Goal: Transaction & Acquisition: Purchase product/service

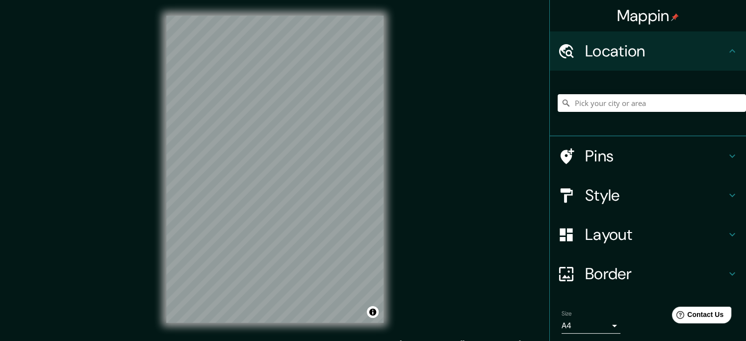
click at [606, 191] on h4 "Style" at bounding box center [655, 195] width 141 height 20
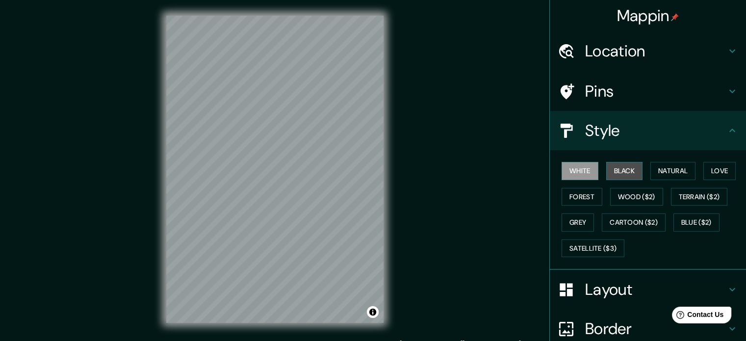
click at [610, 170] on button "Black" at bounding box center [624, 171] width 37 height 18
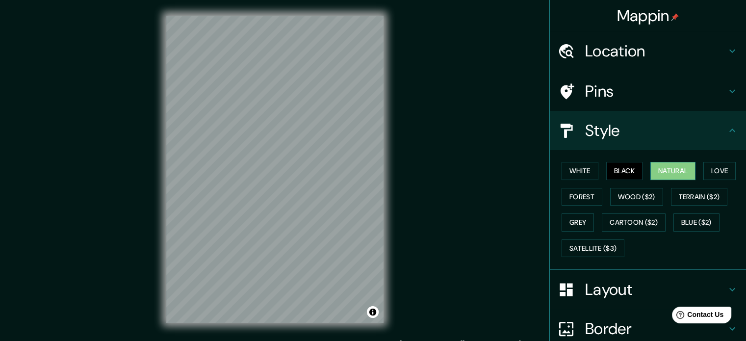
click at [675, 176] on button "Natural" at bounding box center [672, 171] width 45 height 18
click at [715, 176] on button "Love" at bounding box center [719, 171] width 32 height 18
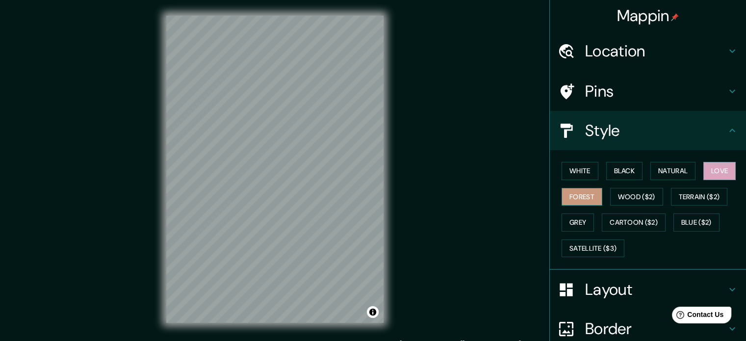
click at [573, 192] on button "Forest" at bounding box center [582, 197] width 41 height 18
click at [564, 217] on button "Grey" at bounding box center [578, 222] width 32 height 18
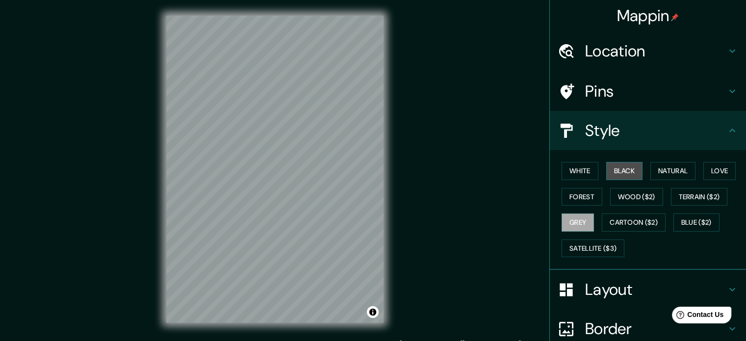
click at [624, 173] on button "Black" at bounding box center [624, 171] width 37 height 18
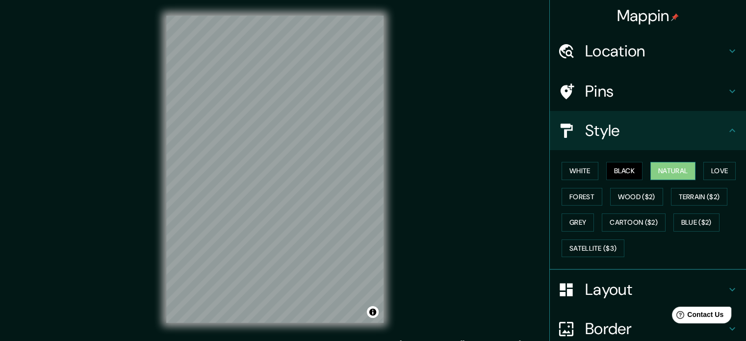
click at [676, 174] on button "Natural" at bounding box center [672, 171] width 45 height 18
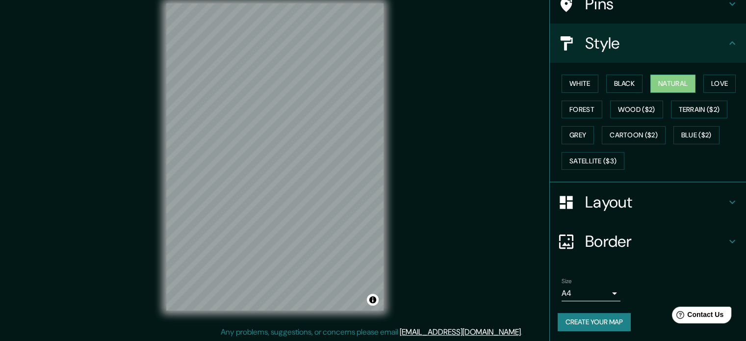
scroll to position [13, 0]
click at [595, 319] on button "Create your map" at bounding box center [594, 322] width 73 height 18
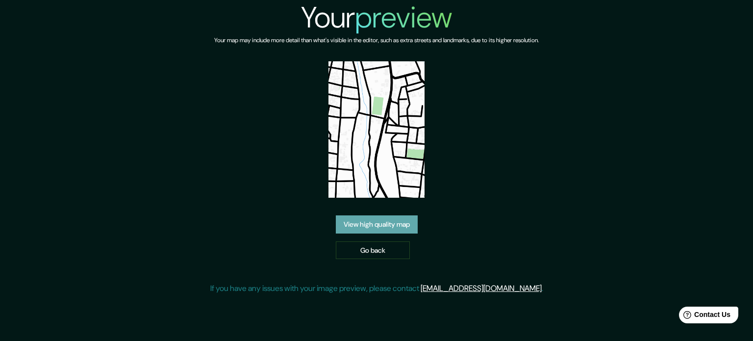
click at [389, 231] on link "View high quality map" at bounding box center [377, 224] width 82 height 18
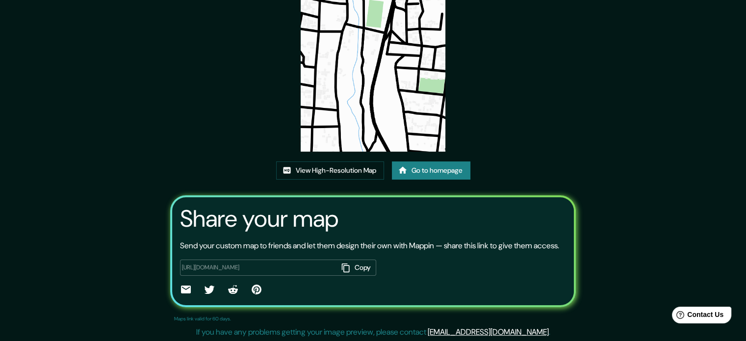
scroll to position [108, 0]
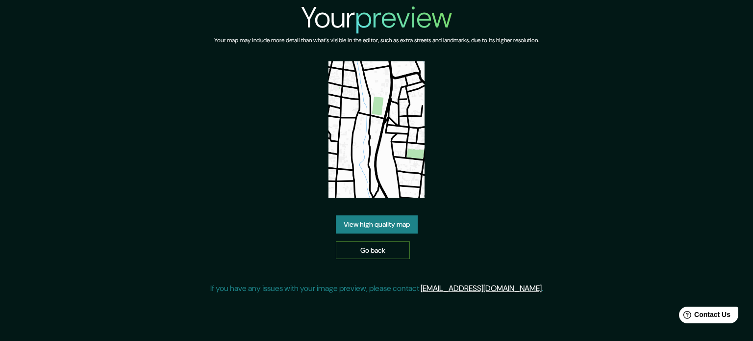
click at [391, 252] on link "Go back" at bounding box center [373, 250] width 74 height 18
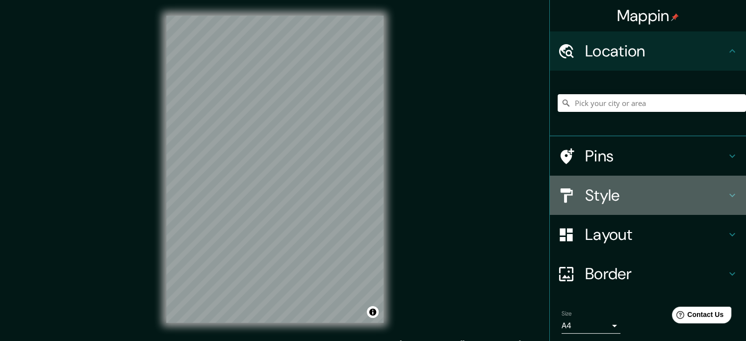
click at [660, 199] on h4 "Style" at bounding box center [655, 195] width 141 height 20
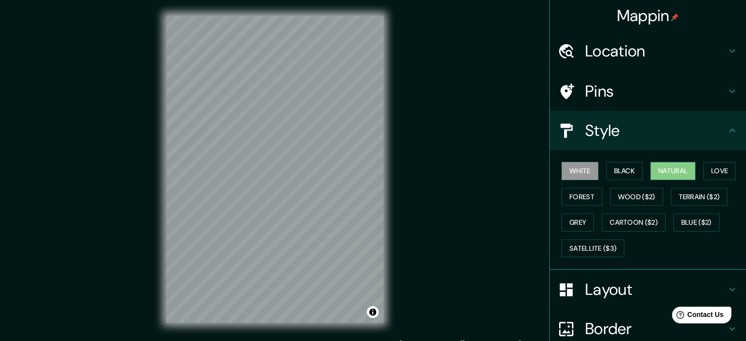
click at [663, 173] on button "Natural" at bounding box center [672, 171] width 45 height 18
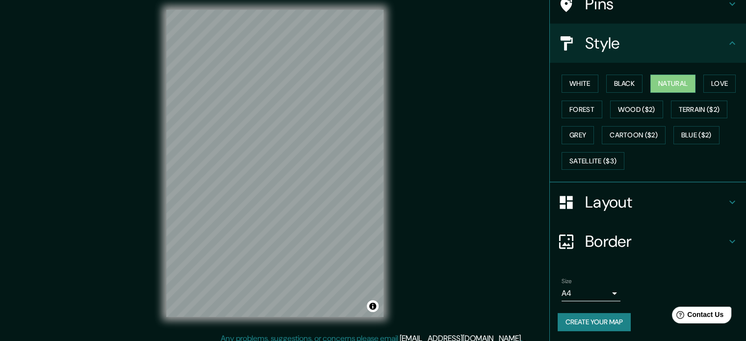
scroll to position [13, 0]
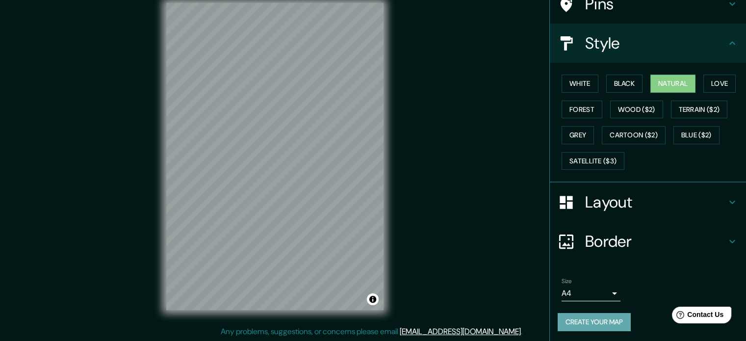
click at [604, 321] on button "Create your map" at bounding box center [594, 322] width 73 height 18
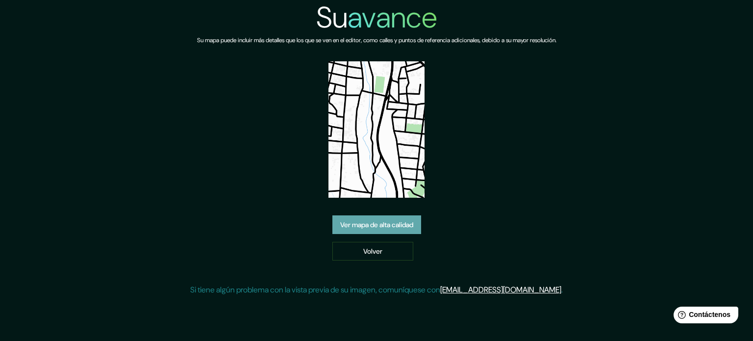
click at [386, 227] on font "Ver mapa de alta calidad" at bounding box center [376, 224] width 73 height 9
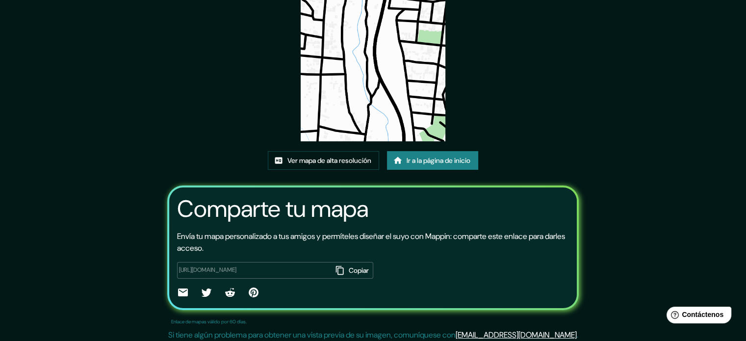
scroll to position [110, 0]
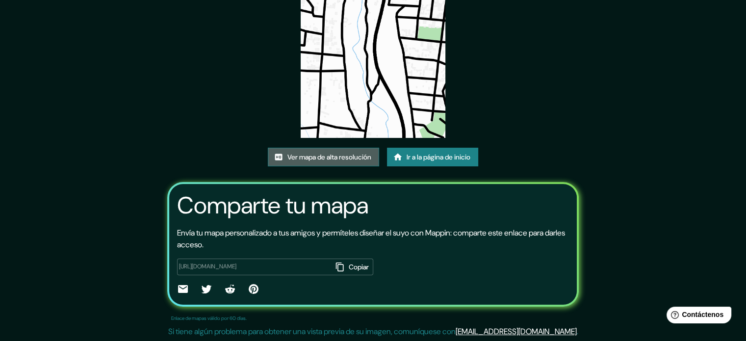
click at [307, 153] on font "Ver mapa de alta resolución" at bounding box center [329, 157] width 84 height 9
